Goal: Task Accomplishment & Management: Manage account settings

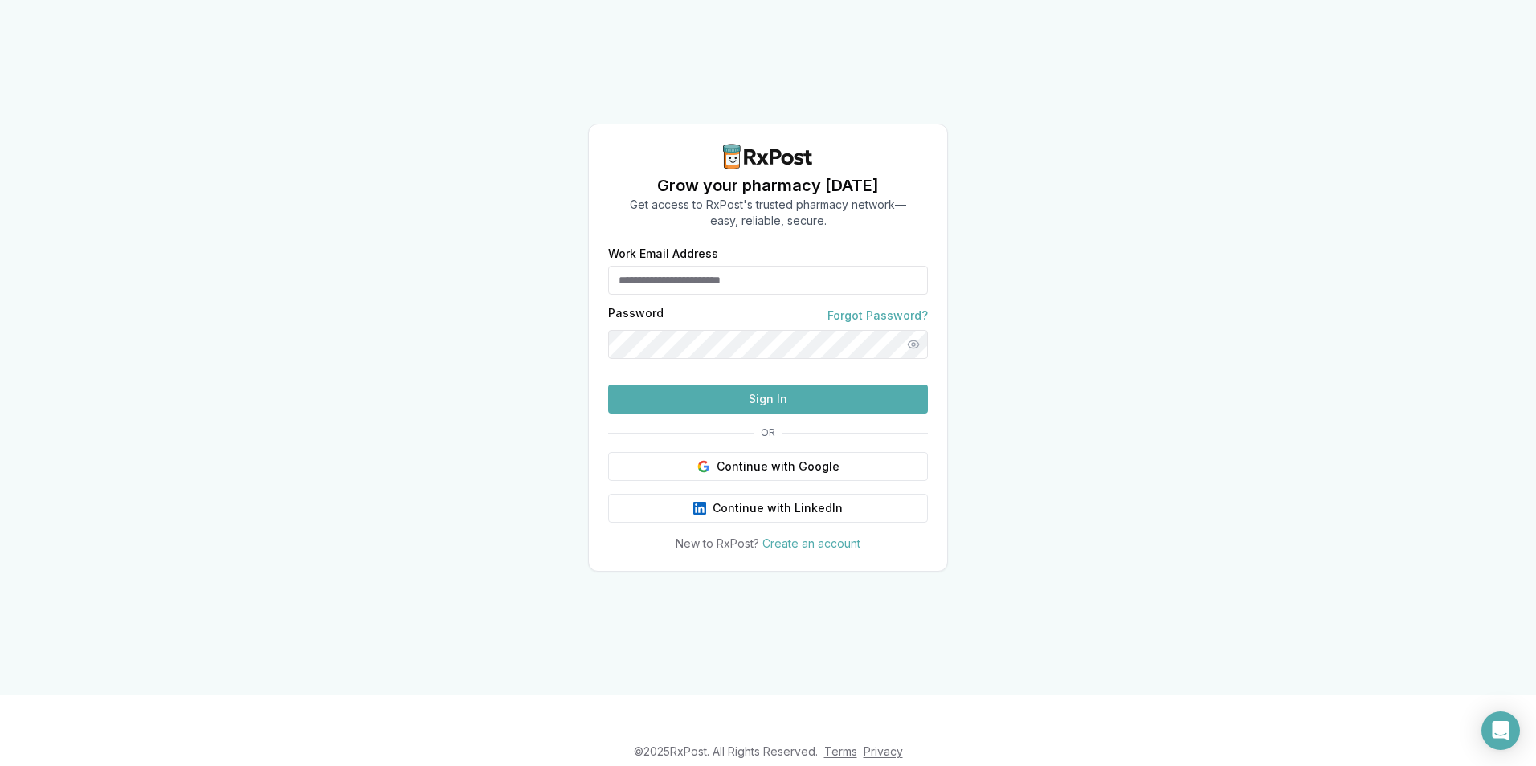
click at [738, 266] on input "Work Email Address" at bounding box center [768, 280] width 320 height 29
type input "**********"
click at [0, 700] on html "**********" at bounding box center [768, 383] width 1536 height 766
click at [799, 414] on button "Sign In" at bounding box center [768, 399] width 320 height 29
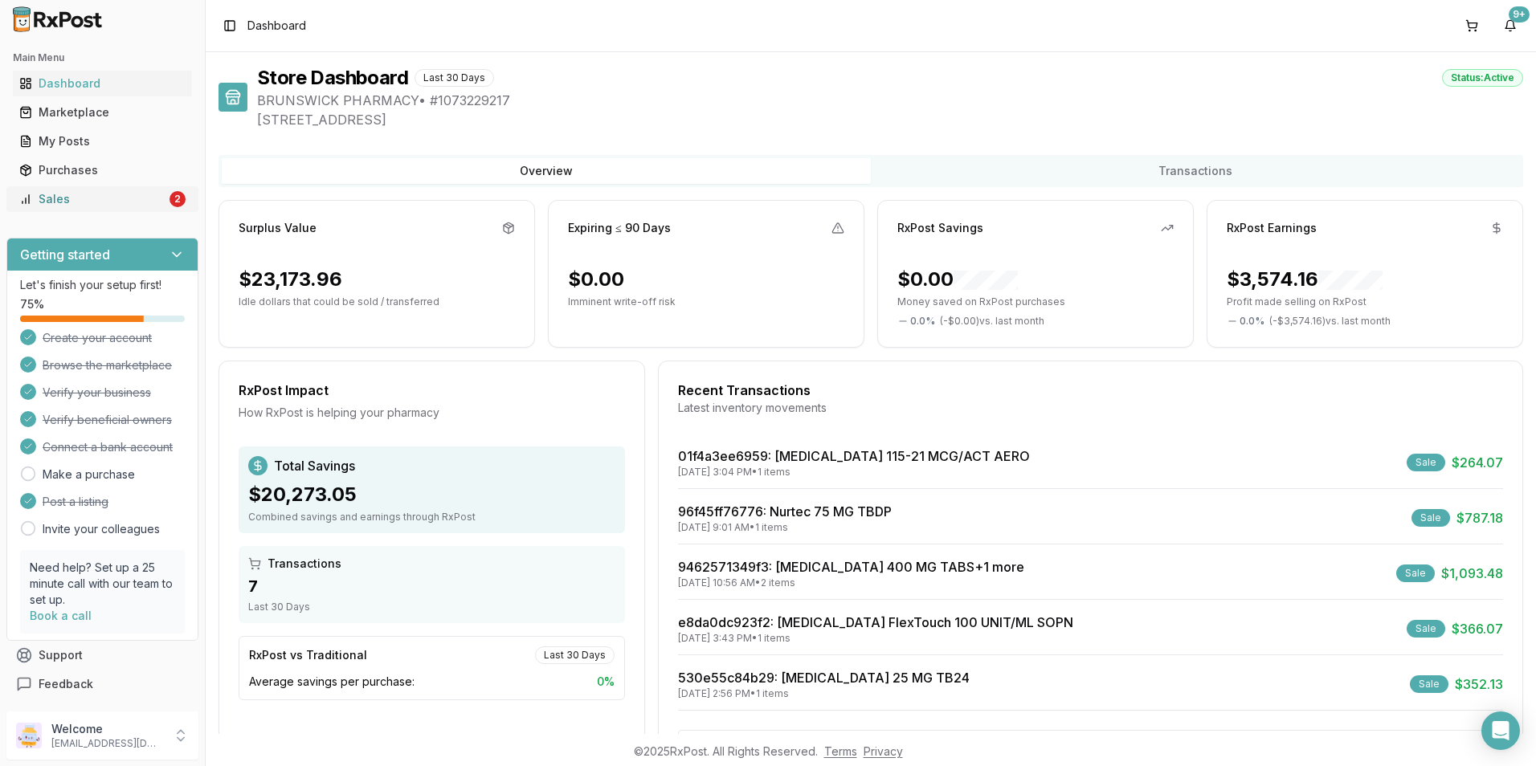
click at [112, 208] on link "Sales 2" at bounding box center [102, 199] width 179 height 29
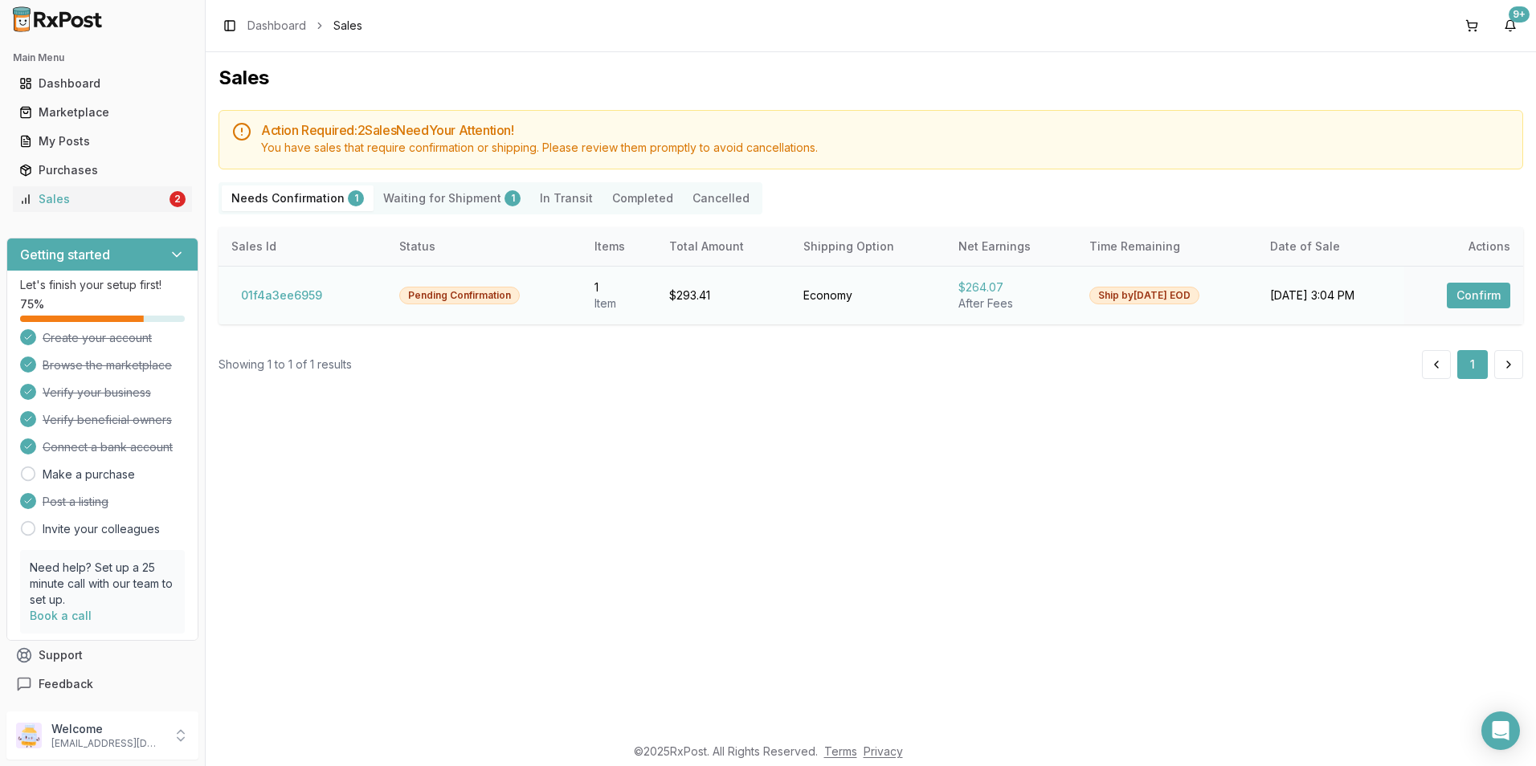
click at [1486, 296] on button "Confirm" at bounding box center [1478, 296] width 63 height 26
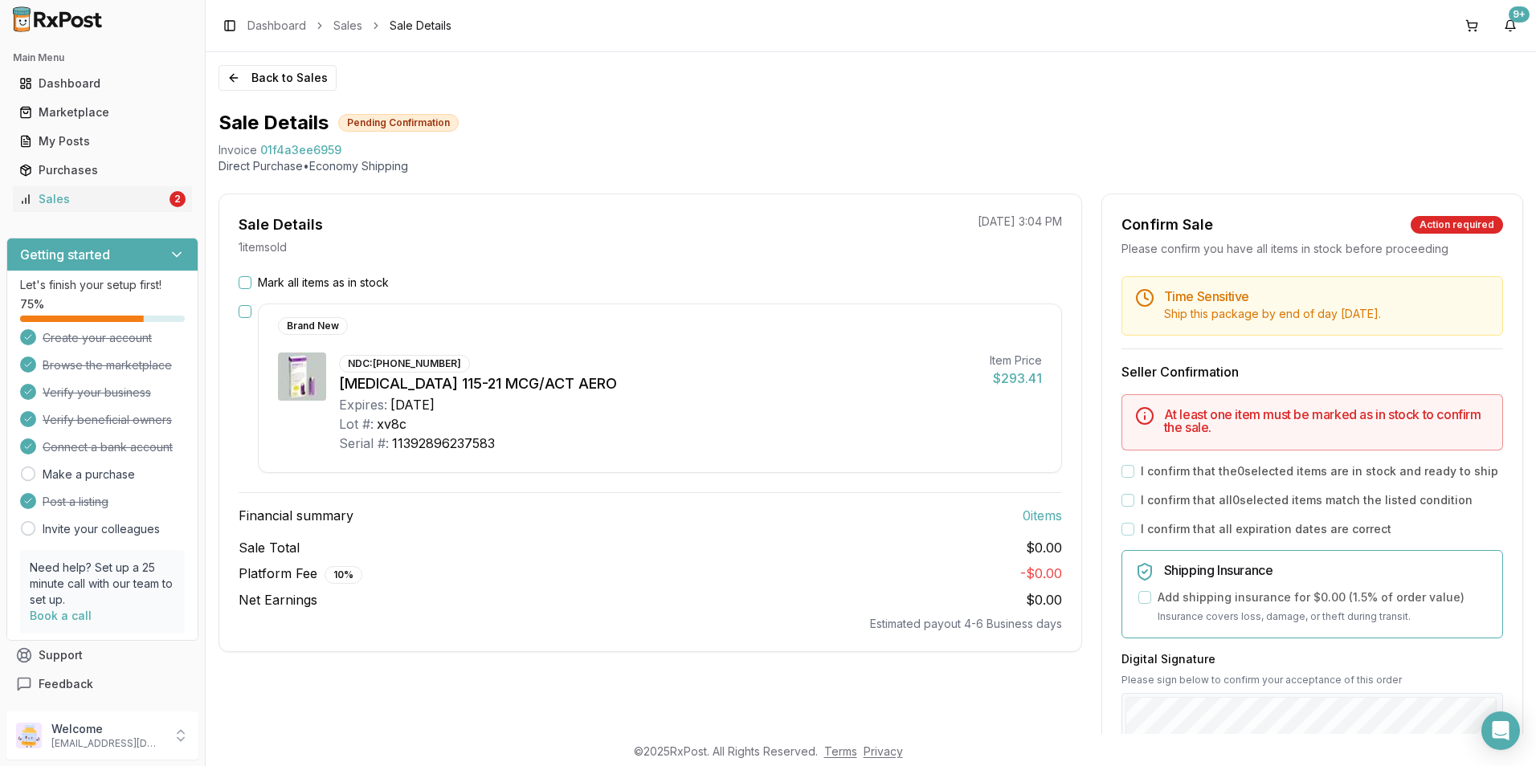
click at [243, 283] on button "Mark all items as in stock" at bounding box center [245, 282] width 13 height 13
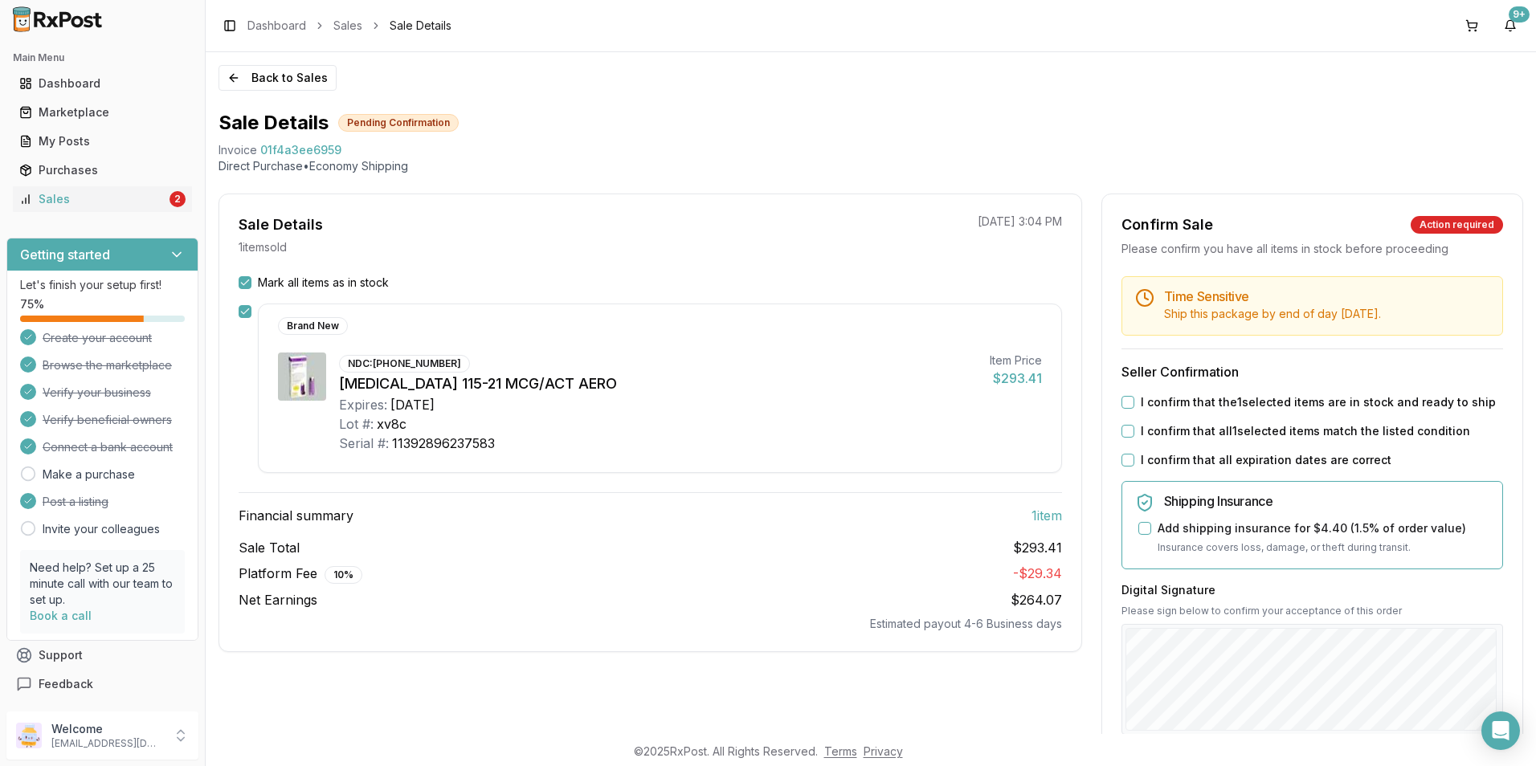
drag, startPoint x: 1123, startPoint y: 398, endPoint x: 1126, endPoint y: 416, distance: 18.0
click at [1123, 400] on button "I confirm that the 1 selected items are in stock and ready to ship" at bounding box center [1128, 402] width 13 height 13
drag, startPoint x: 1129, startPoint y: 428, endPoint x: 1130, endPoint y: 439, distance: 10.5
click at [1128, 435] on button "I confirm that all 1 selected items match the listed condition" at bounding box center [1128, 431] width 13 height 13
click at [1130, 449] on div "Time Sensitive Ship this package by end of day [DATE] . Seller Confirmation I c…" at bounding box center [1312, 615] width 420 height 679
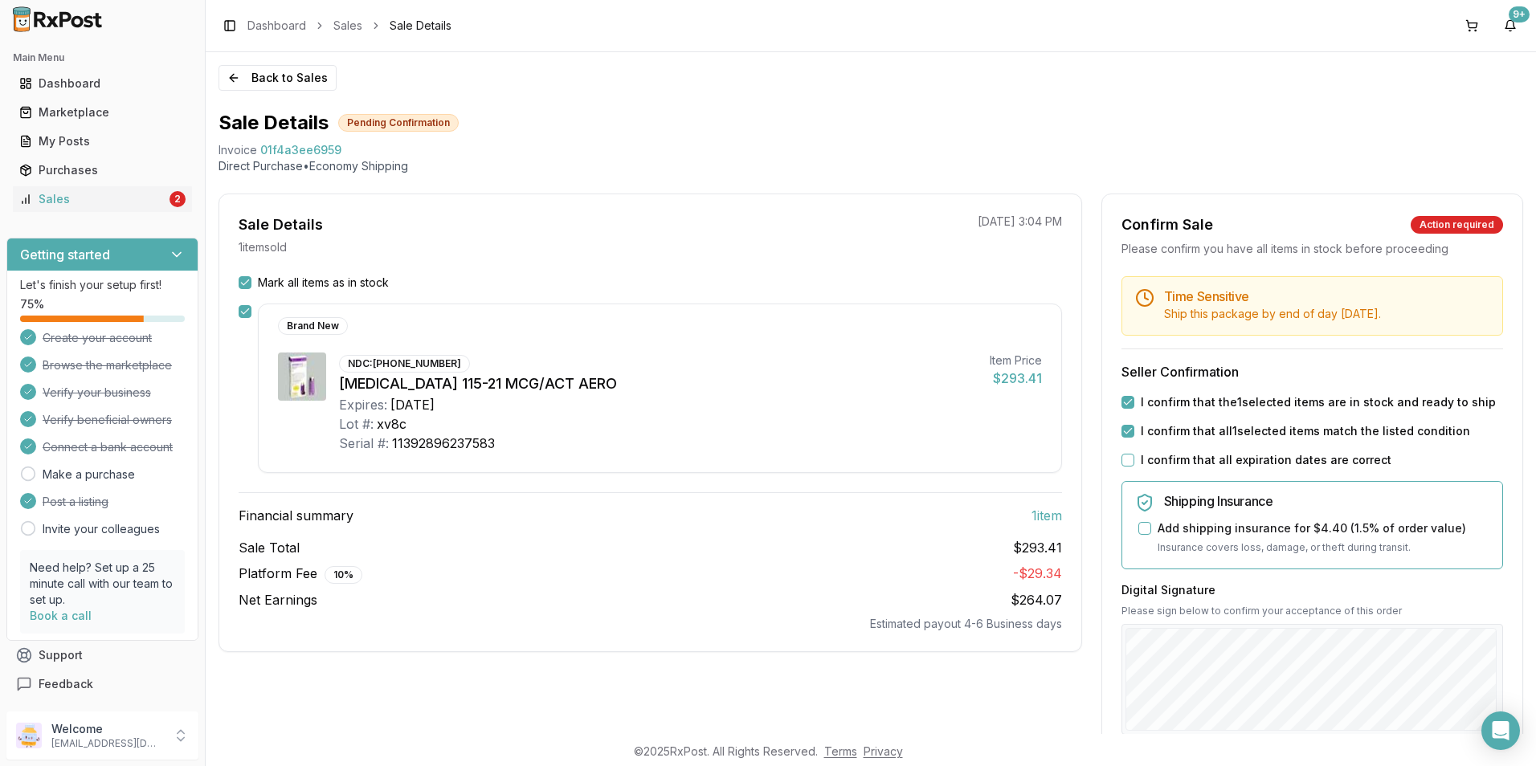
click at [1123, 464] on button "I confirm that all expiration dates are correct" at bounding box center [1128, 460] width 13 height 13
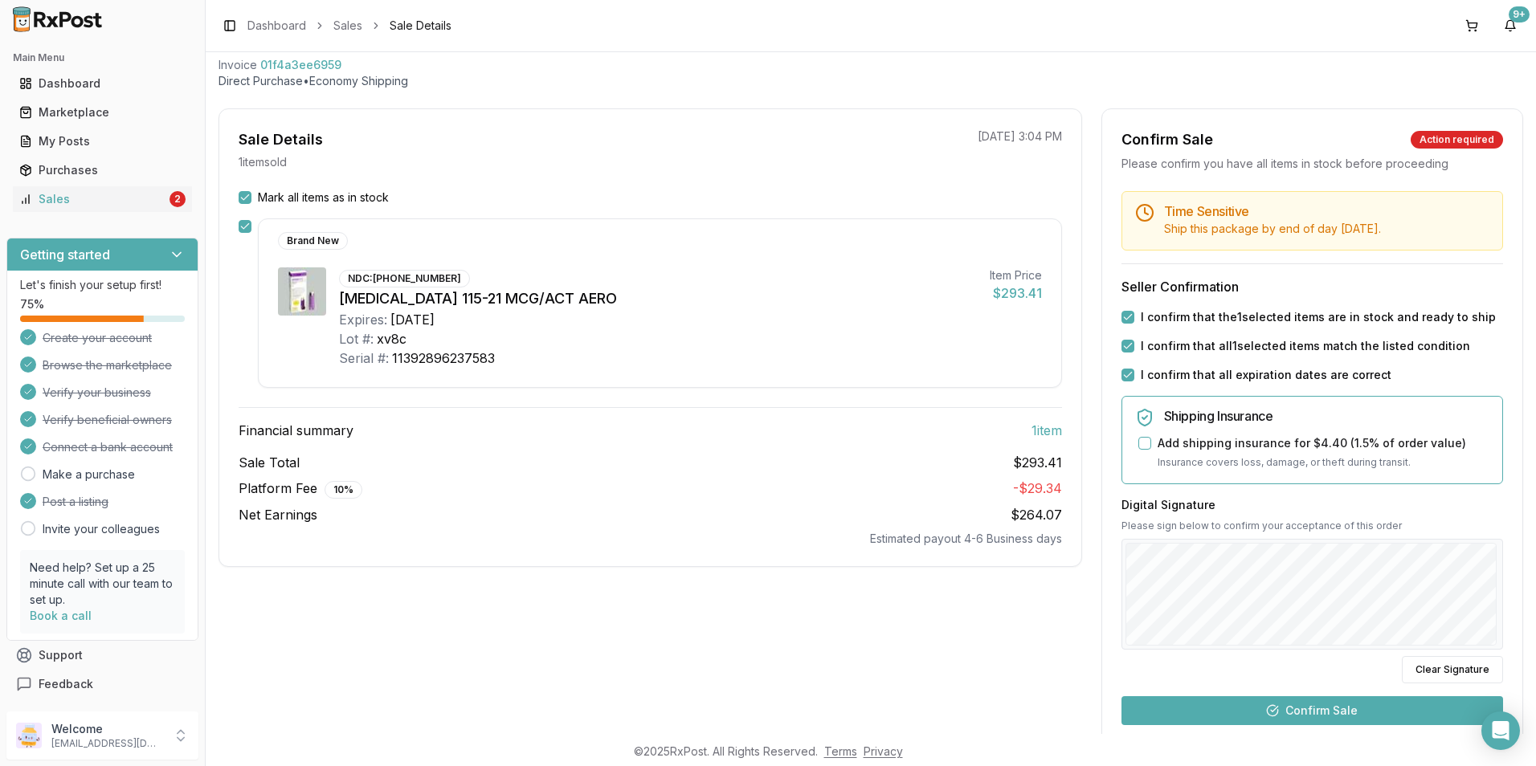
scroll to position [267, 0]
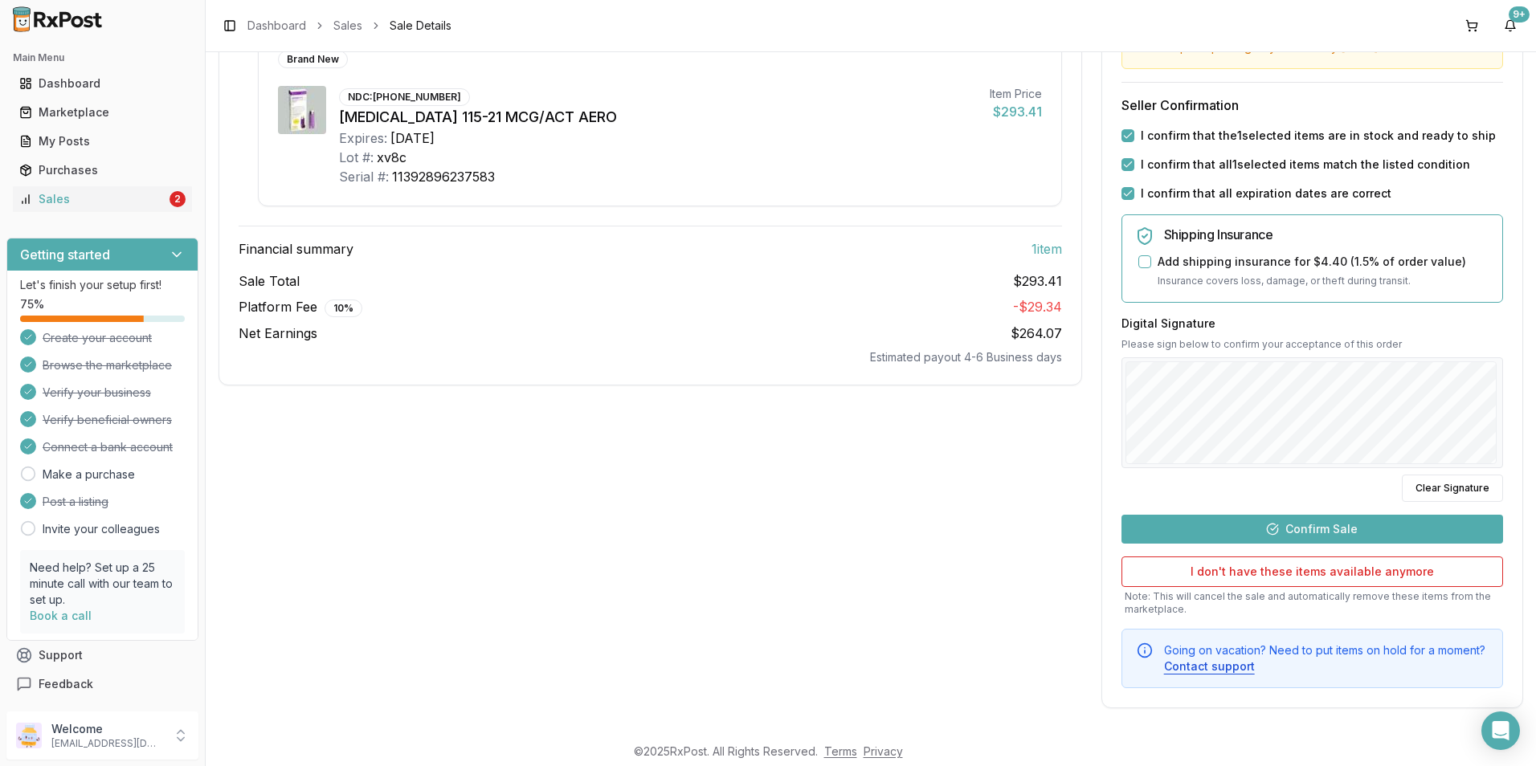
click at [1332, 532] on button "Confirm Sale" at bounding box center [1313, 529] width 382 height 29
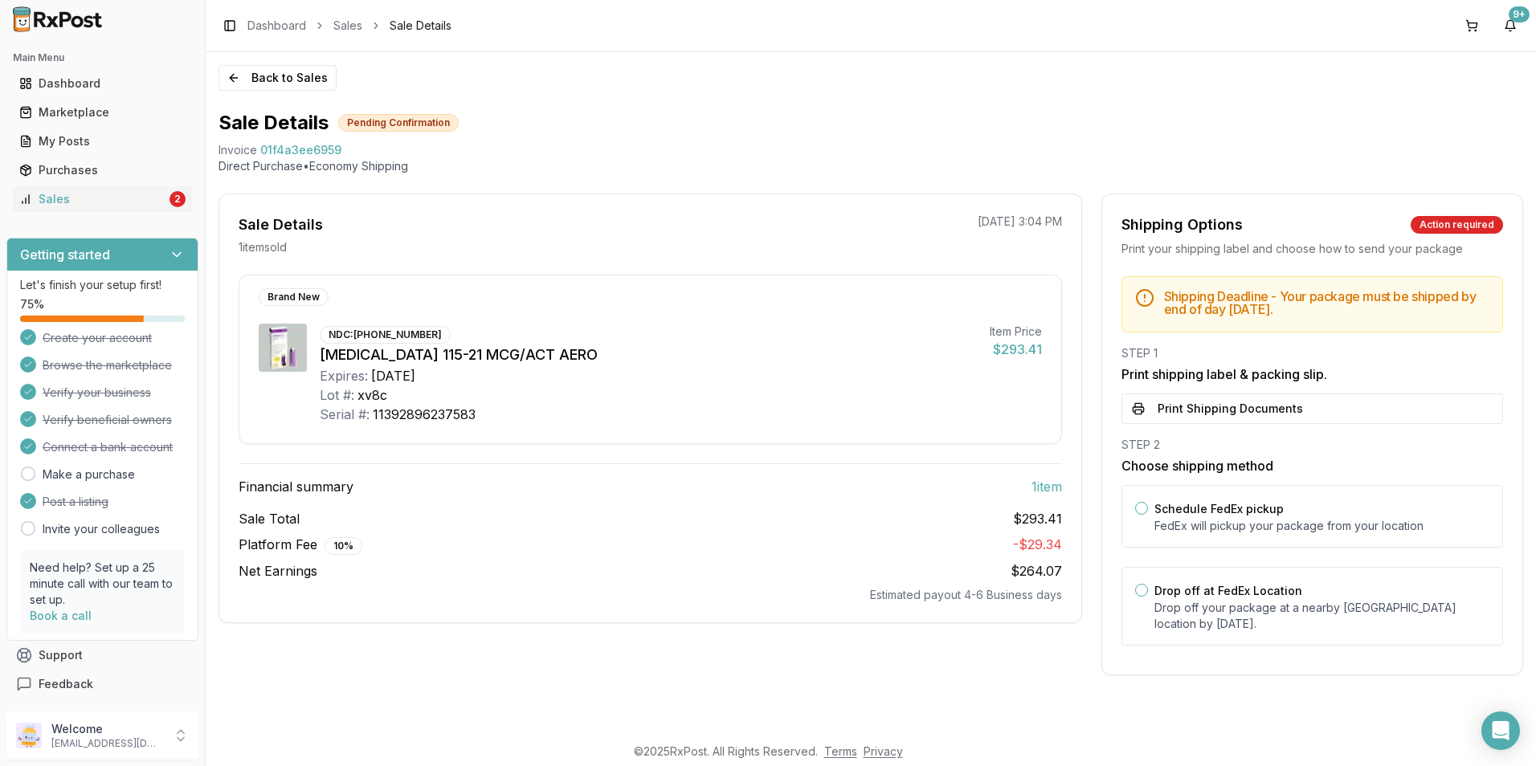
scroll to position [0, 0]
click at [1191, 419] on button "Print Shipping Documents" at bounding box center [1313, 409] width 382 height 31
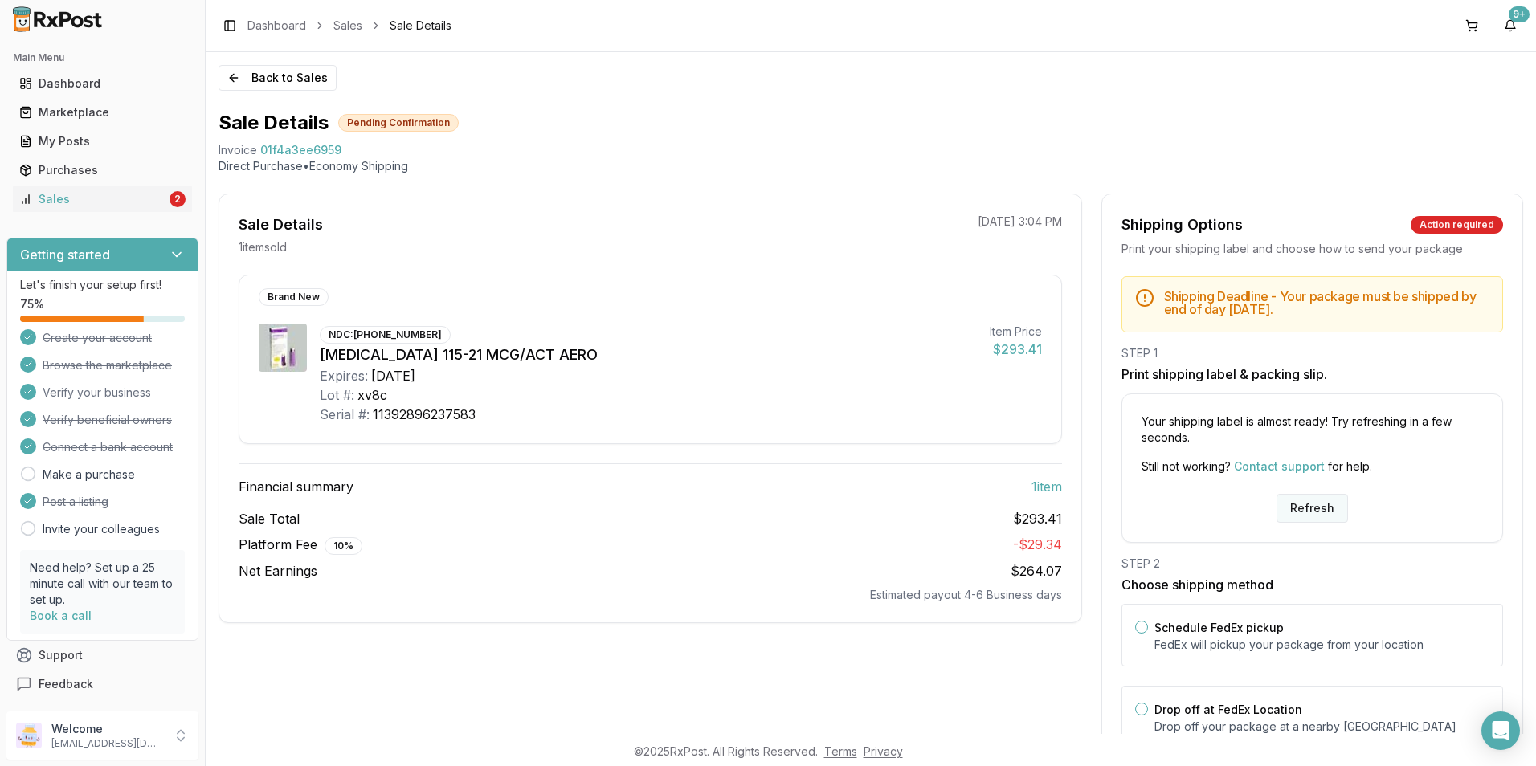
click at [1309, 520] on button "Refresh" at bounding box center [1313, 508] width 72 height 29
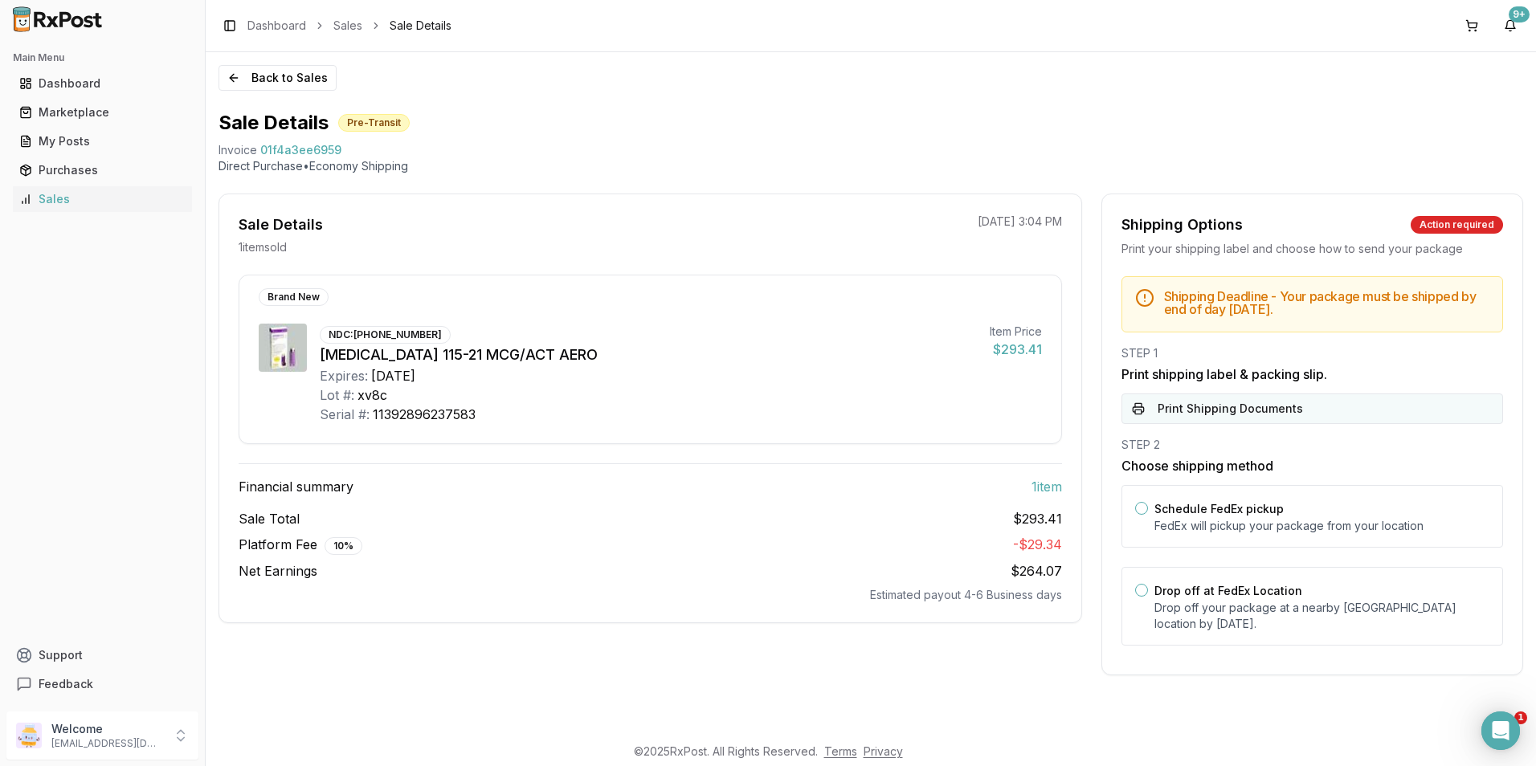
click at [1211, 409] on button "Print Shipping Documents" at bounding box center [1313, 409] width 382 height 31
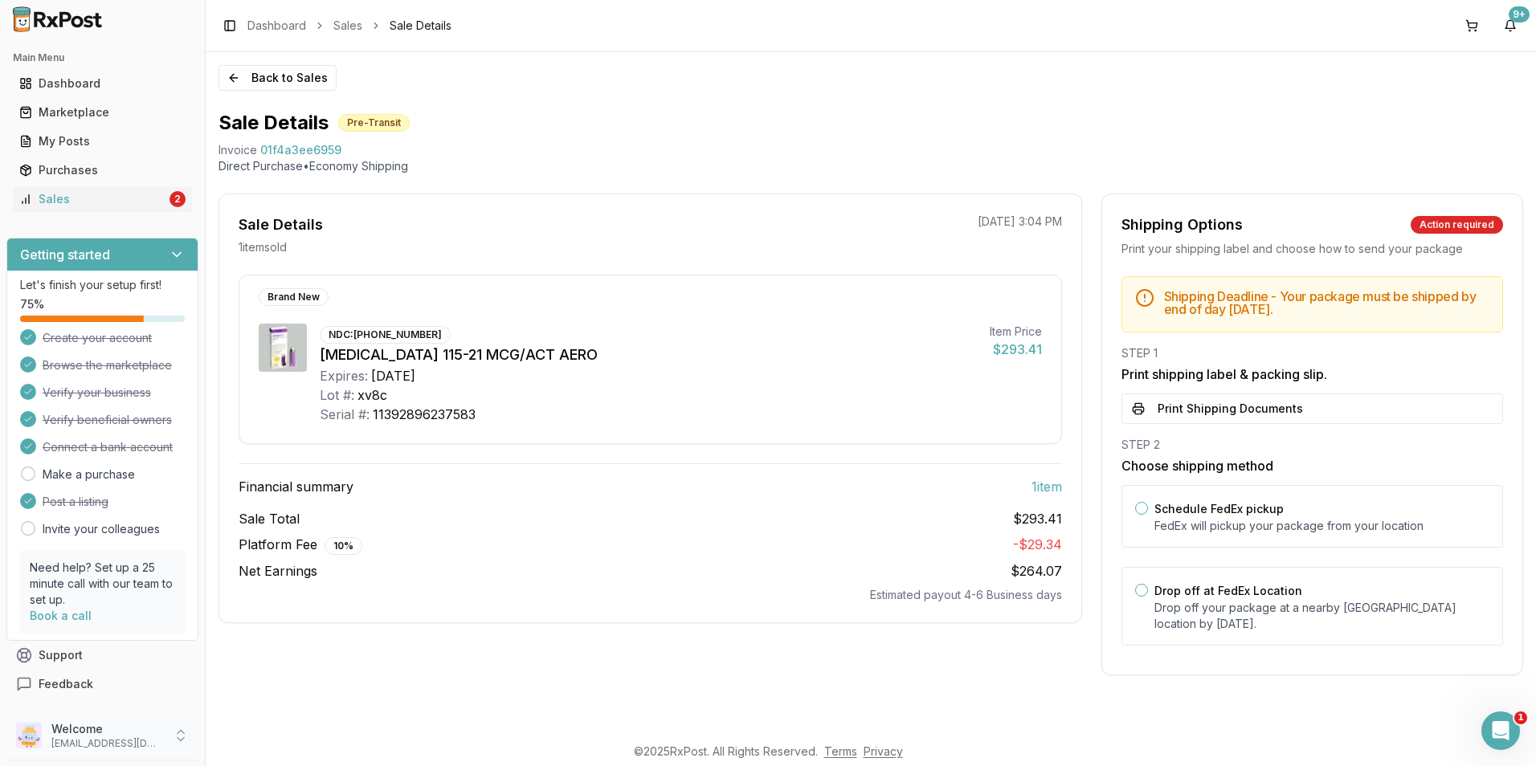
click at [65, 742] on p "[EMAIL_ADDRESS][DOMAIN_NAME]" at bounding box center [107, 744] width 112 height 13
click at [233, 746] on span "Sign Out" at bounding box center [291, 740] width 153 height 16
